Goal: Navigation & Orientation: Find specific page/section

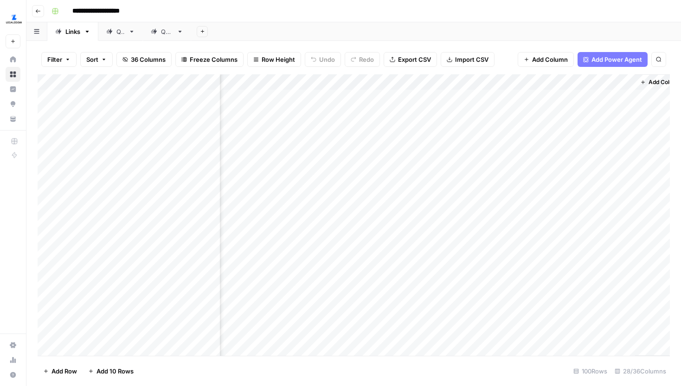
scroll to position [0, 2004]
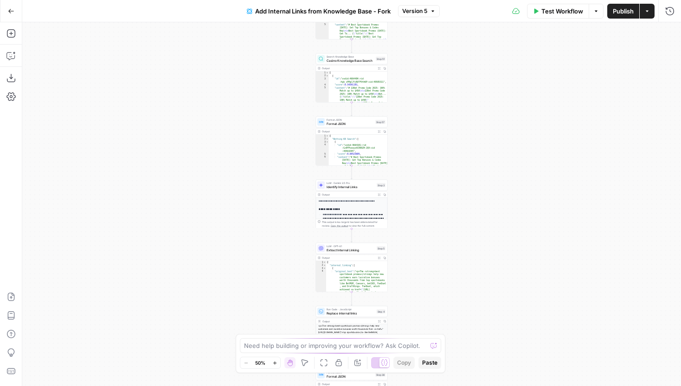
click at [419, 4] on div "Add Internal Links from Knowledge Base - Fork Version 5" at bounding box center [340, 11] width 199 height 15
click at [419, 8] on span "Version 5" at bounding box center [414, 11] width 25 height 8
click at [417, 9] on span "Version 5" at bounding box center [414, 11] width 25 height 8
click at [272, 361] on button "Zoom In" at bounding box center [274, 362] width 11 height 11
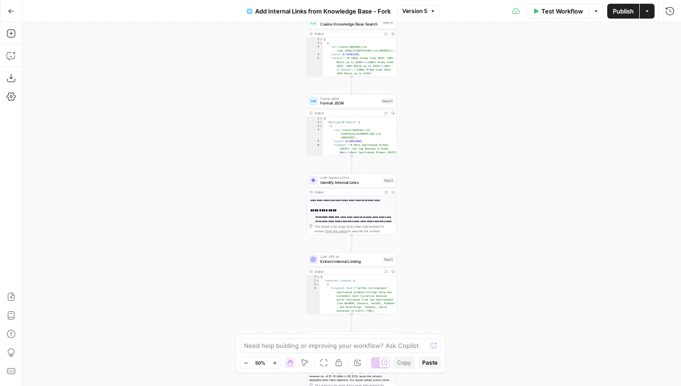
click at [272, 361] on button "Zoom In" at bounding box center [274, 362] width 11 height 11
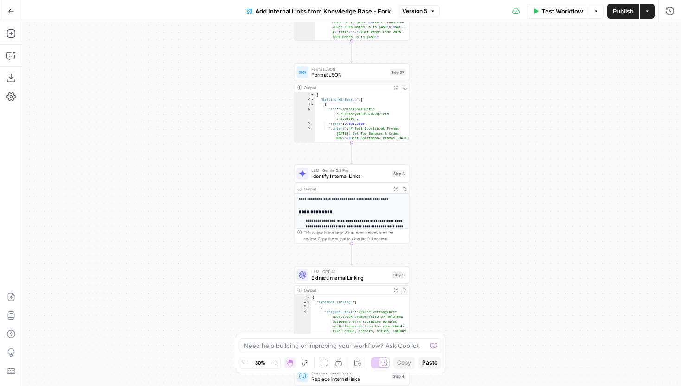
click at [408, 10] on span "Version 5" at bounding box center [414, 11] width 25 height 8
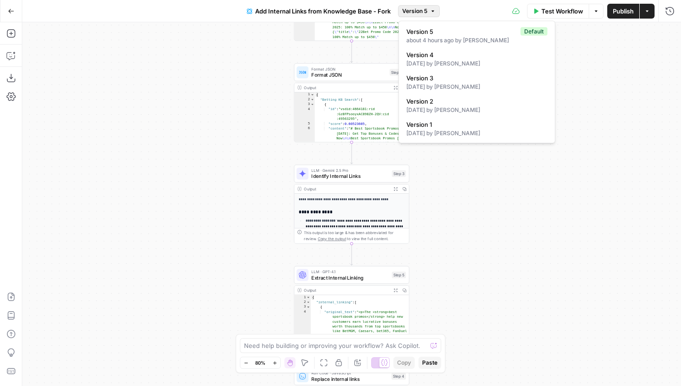
click at [416, 10] on span "Version 5" at bounding box center [414, 11] width 25 height 8
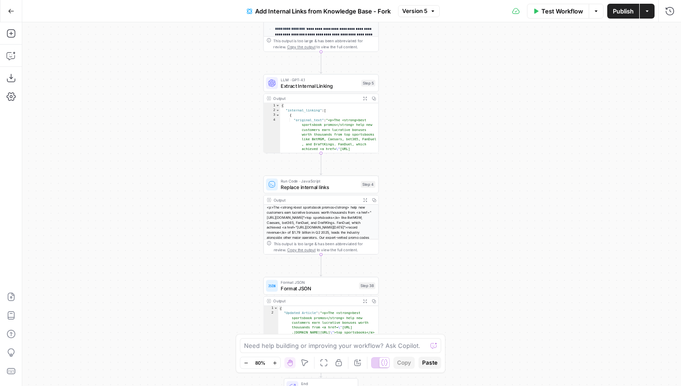
drag, startPoint x: 463, startPoint y: 219, endPoint x: 431, endPoint y: 19, distance: 202.0
click at [431, 20] on div "Go Back Add Internal Links from Knowledge Base - Fork Version 5 Test Workflow O…" at bounding box center [340, 193] width 681 height 386
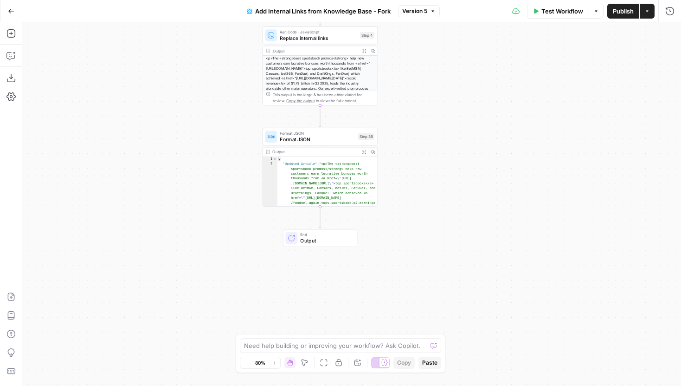
click at [406, 368] on body "Covers New Home Browse Insights Opportunities Your Data Recent Grids Content re…" at bounding box center [340, 193] width 681 height 386
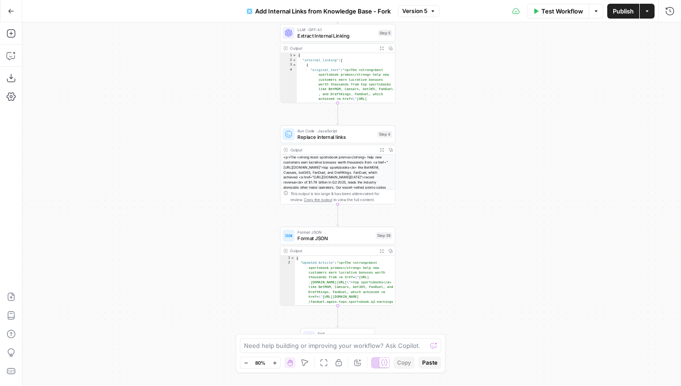
click at [441, 147] on div "Workflow Set Inputs Inputs Search Knowledge Base Betting Knowledge Base Search …" at bounding box center [351, 203] width 659 height 363
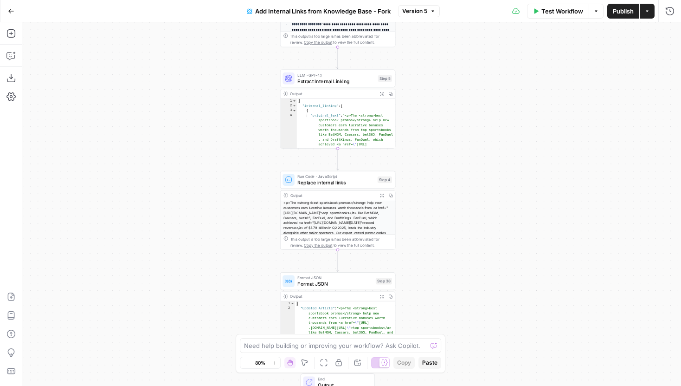
drag, startPoint x: 456, startPoint y: 103, endPoint x: 456, endPoint y: 285, distance: 182.3
click at [456, 274] on div "Workflow Set Inputs Inputs Search Knowledge Base Betting Knowledge Base Search …" at bounding box center [351, 203] width 659 height 363
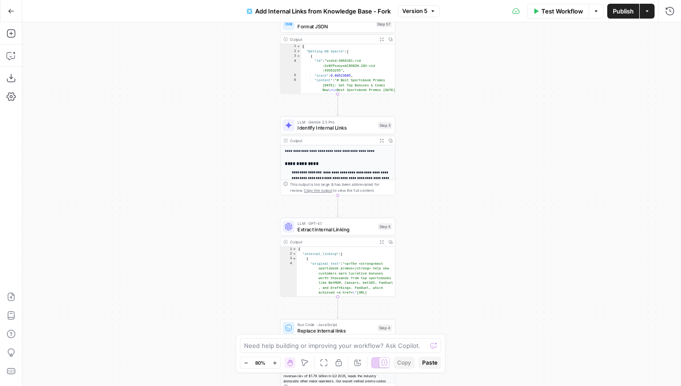
drag, startPoint x: 478, startPoint y: 125, endPoint x: 478, endPoint y: 260, distance: 135.0
click at [478, 260] on div "Workflow Set Inputs Inputs Search Knowledge Base Betting Knowledge Base Search …" at bounding box center [351, 203] width 659 height 363
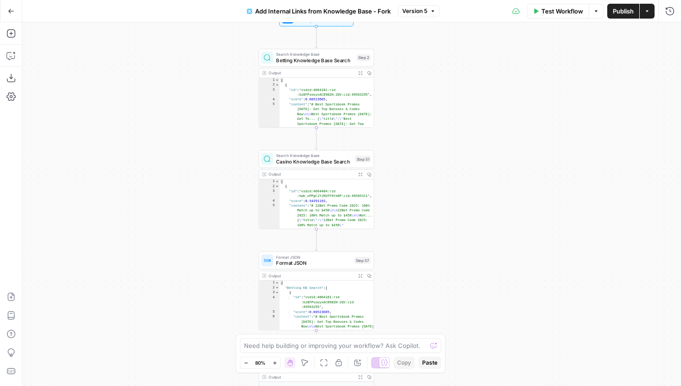
drag, startPoint x: 488, startPoint y: 77, endPoint x: 466, endPoint y: 203, distance: 127.2
click at [466, 199] on div "Workflow Set Inputs Inputs Search Knowledge Base Betting Knowledge Base Search …" at bounding box center [351, 203] width 659 height 363
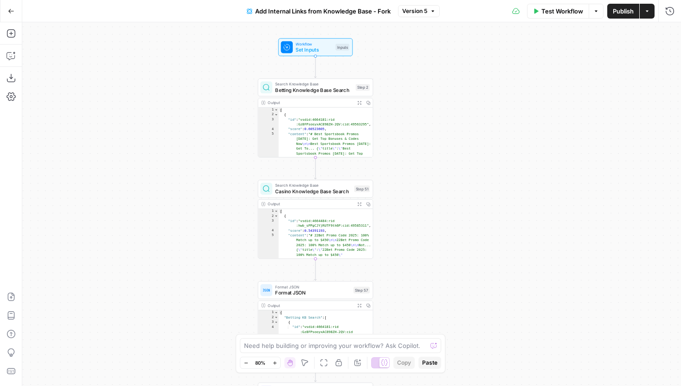
drag, startPoint x: 481, startPoint y: 109, endPoint x: 481, endPoint y: 195, distance: 85.8
click at [481, 195] on div "Workflow Set Inputs Inputs Search Knowledge Base Betting Knowledge Base Search …" at bounding box center [351, 203] width 659 height 363
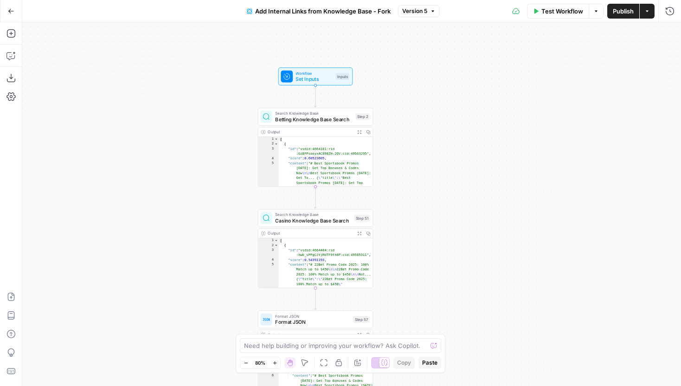
drag, startPoint x: 475, startPoint y: 207, endPoint x: 475, endPoint y: 130, distance: 76.5
click at [475, 130] on div "Workflow Set Inputs Inputs Search Knowledge Base Betting Knowledge Base Search …" at bounding box center [351, 203] width 659 height 363
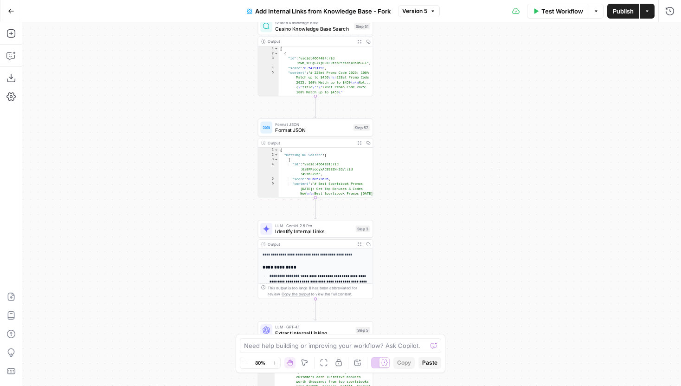
drag, startPoint x: 471, startPoint y: 222, endPoint x: 471, endPoint y: 77, distance: 145.2
click at [471, 77] on div "Workflow Set Inputs Inputs Search Knowledge Base Betting Knowledge Base Search …" at bounding box center [351, 203] width 659 height 363
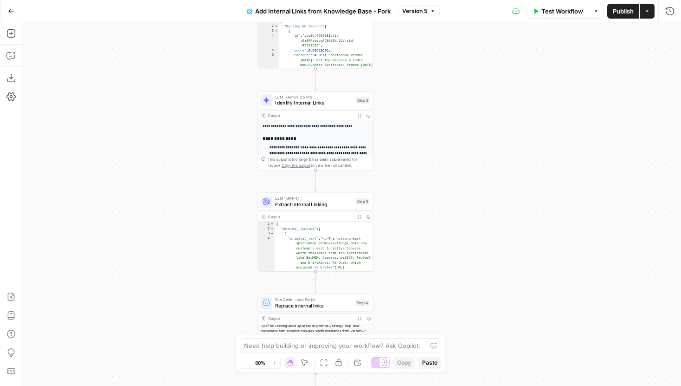
drag, startPoint x: 467, startPoint y: 154, endPoint x: 467, endPoint y: 61, distance: 92.3
click at [467, 62] on div "Workflow Set Inputs Inputs Search Knowledge Base Betting Knowledge Base Search …" at bounding box center [351, 203] width 659 height 363
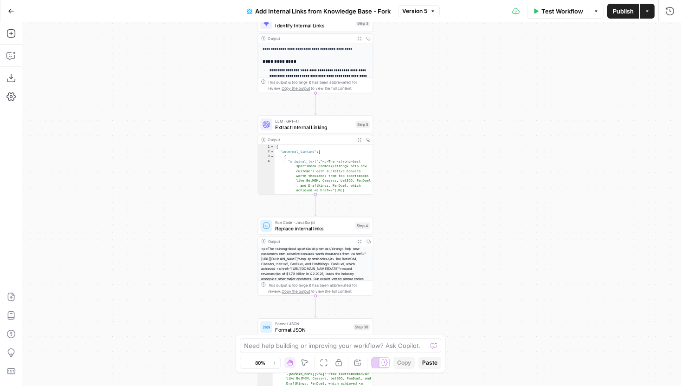
drag, startPoint x: 436, startPoint y: 157, endPoint x: 436, endPoint y: 110, distance: 46.9
click at [436, 111] on div "Workflow Set Inputs Inputs Search Knowledge Base Betting Knowledge Base Search …" at bounding box center [351, 203] width 659 height 363
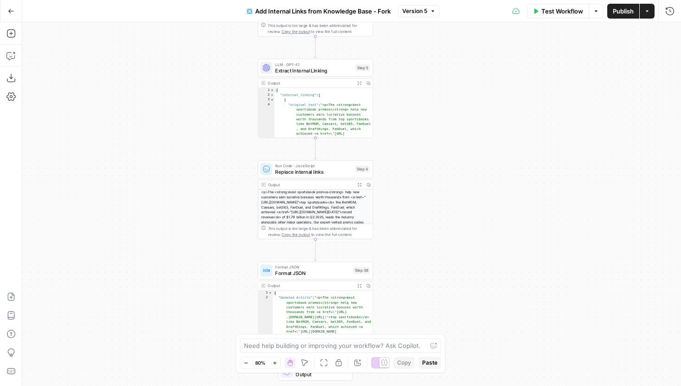
drag, startPoint x: 423, startPoint y: 185, endPoint x: 423, endPoint y: 73, distance: 111.3
click at [423, 73] on div "Workflow Set Inputs Inputs Search Knowledge Base Betting Knowledge Base Search …" at bounding box center [351, 203] width 659 height 363
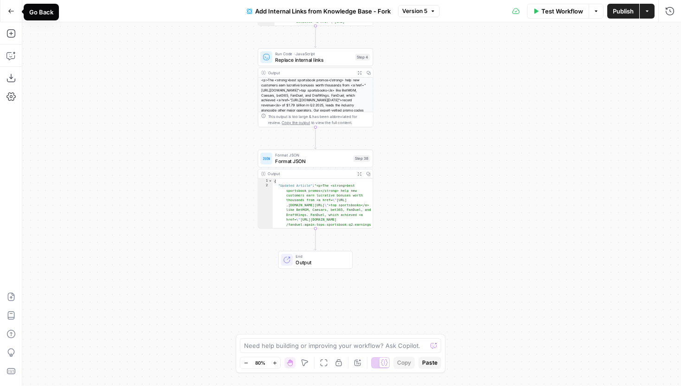
click at [13, 13] on icon "button" at bounding box center [11, 11] width 6 height 6
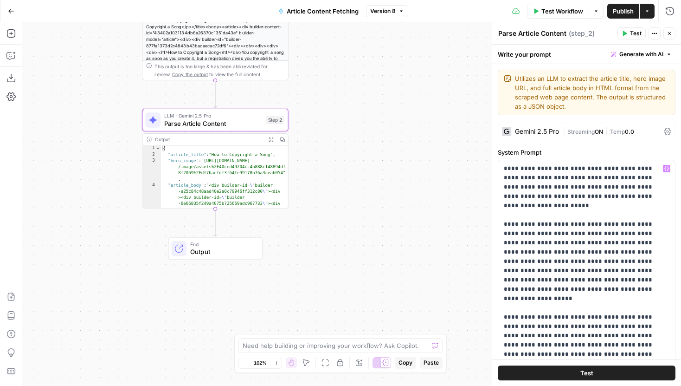
scroll to position [118, 0]
